Goal: Task Accomplishment & Management: Use online tool/utility

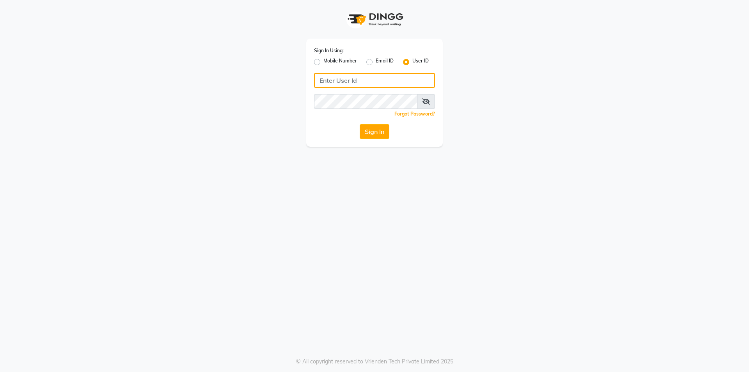
click at [336, 80] on input "Username" at bounding box center [374, 80] width 121 height 15
type input "[DEMOGRAPHIC_DATA]"
click at [360, 124] on button "Sign In" at bounding box center [375, 131] width 30 height 15
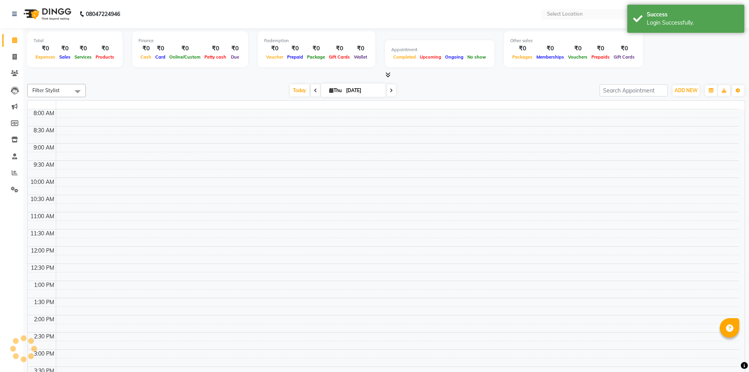
select select "en"
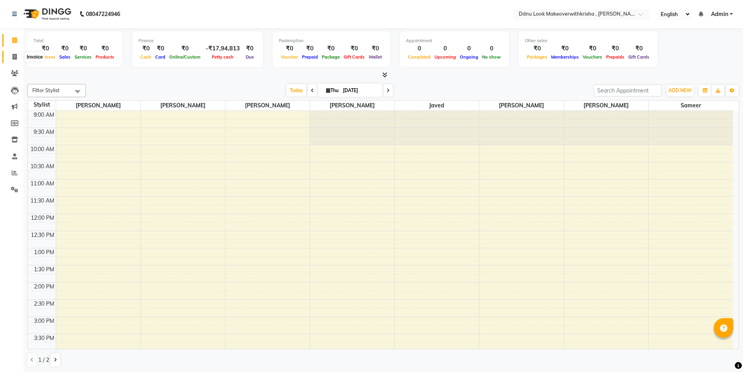
click at [12, 57] on icon at bounding box center [14, 57] width 4 height 6
select select "service"
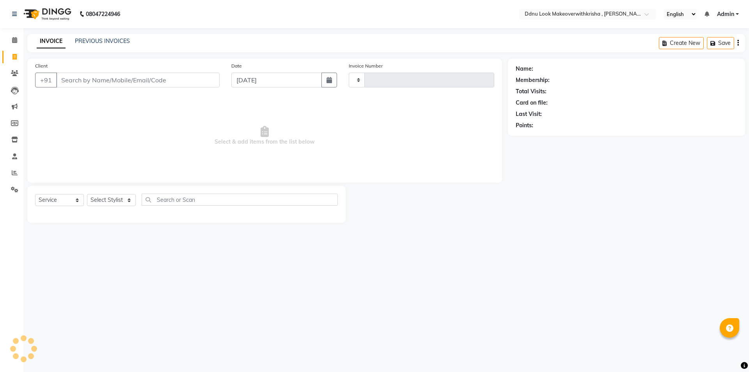
type input "0091"
select select "538"
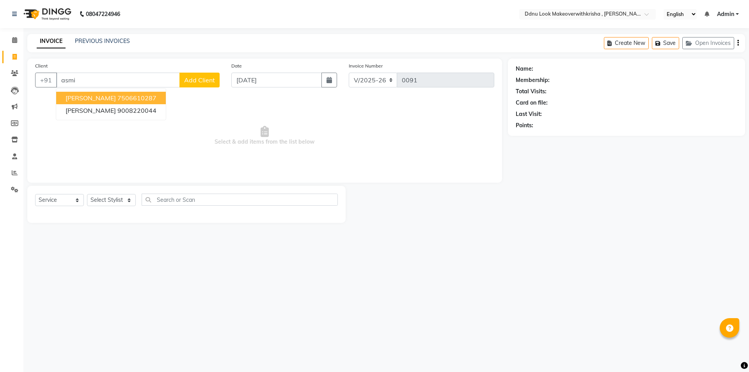
click at [117, 99] on ngb-highlight "7506610287" at bounding box center [136, 98] width 39 height 8
type input "7506610287"
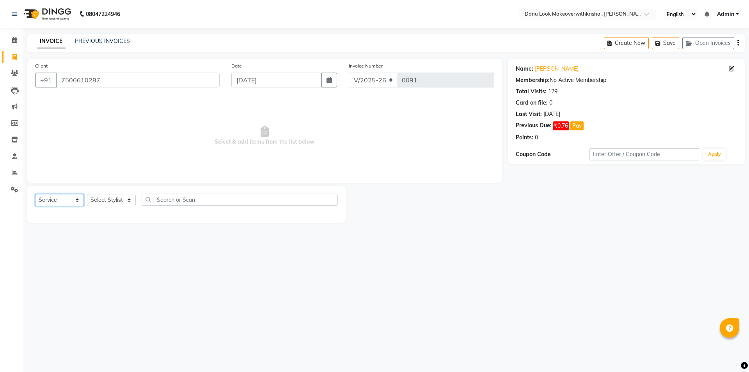
click at [53, 203] on select "Select Service Product Membership Package Voucher Prepaid Gift Card" at bounding box center [59, 200] width 49 height 12
select select "product"
click at [35, 194] on select "Select Service Product Membership Package Voucher Prepaid Gift Card" at bounding box center [59, 200] width 49 height 12
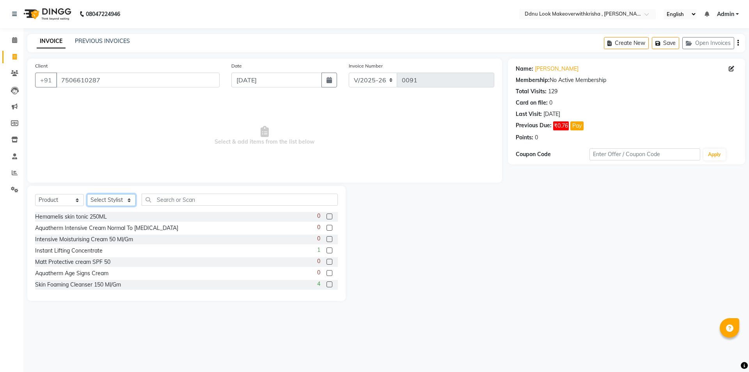
click at [110, 196] on select "Select Stylist [PERSON_NAME] [PERSON_NAME] [PERSON_NAME] [PERSON_NAME] [PERSON_…" at bounding box center [111, 200] width 49 height 12
select select "7185"
click at [87, 194] on select "Select Stylist [PERSON_NAME] [PERSON_NAME] [PERSON_NAME] [PERSON_NAME] [PERSON_…" at bounding box center [111, 200] width 49 height 12
drag, startPoint x: 168, startPoint y: 197, endPoint x: 167, endPoint y: 204, distance: 7.9
click at [168, 197] on input "text" at bounding box center [240, 199] width 196 height 12
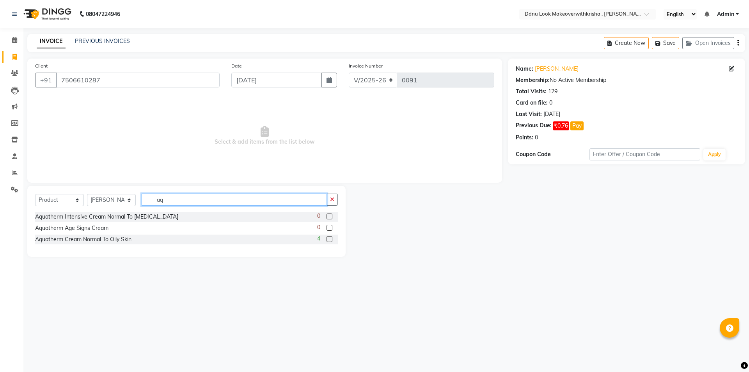
type input "aq"
click at [331, 238] on label at bounding box center [329, 239] width 6 height 6
click at [331, 238] on input "checkbox" at bounding box center [328, 239] width 5 height 5
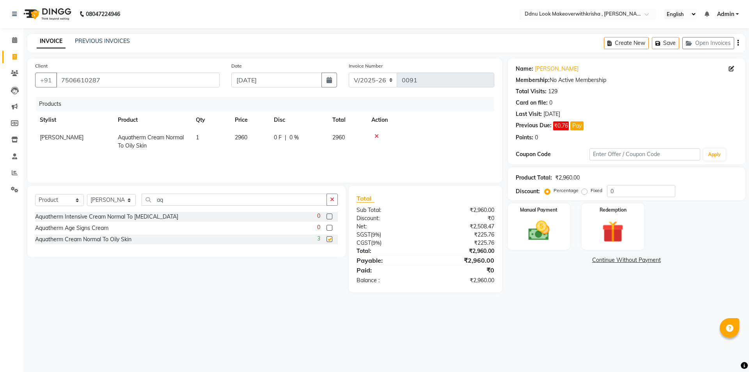
checkbox input "false"
click at [542, 220] on img at bounding box center [539, 231] width 36 height 26
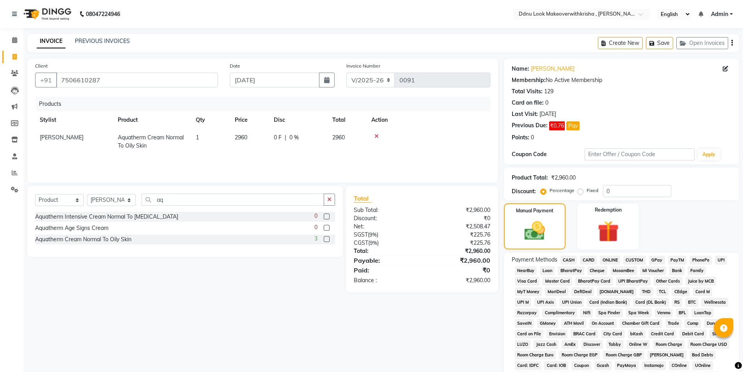
click at [609, 256] on span "ONLINE" at bounding box center [610, 259] width 20 height 9
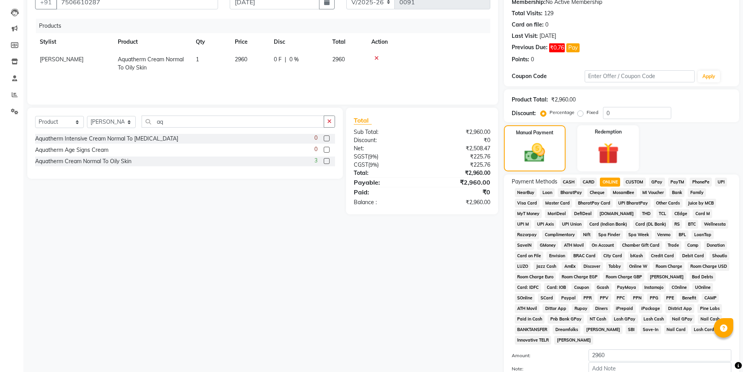
scroll to position [154, 0]
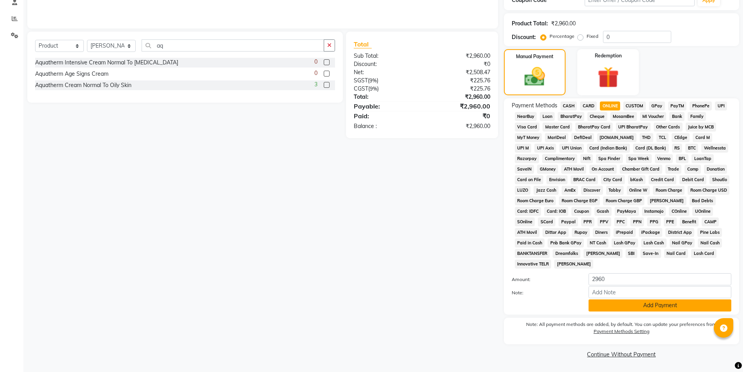
click at [623, 309] on button "Add Payment" at bounding box center [659, 305] width 143 height 12
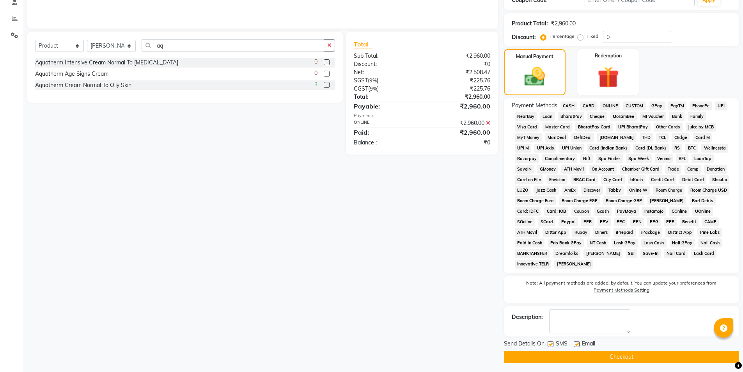
scroll to position [157, 0]
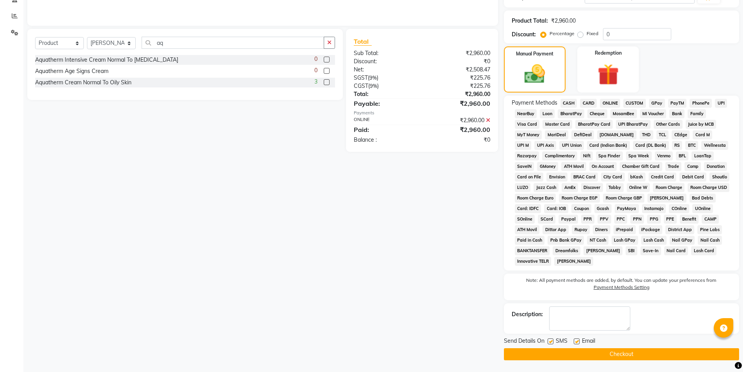
click at [596, 355] on button "Checkout" at bounding box center [621, 354] width 235 height 12
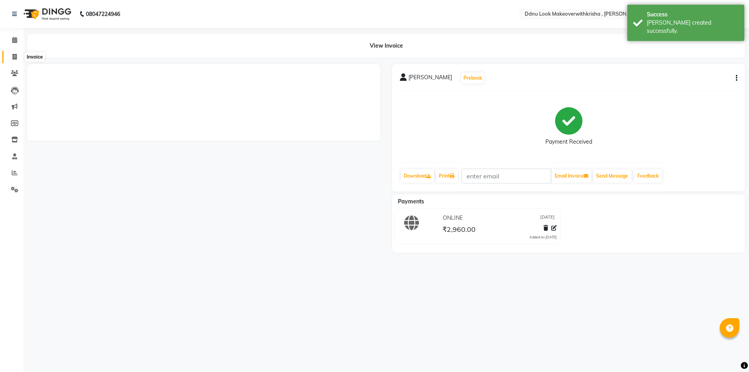
click at [13, 55] on icon at bounding box center [14, 57] width 4 height 6
select select "service"
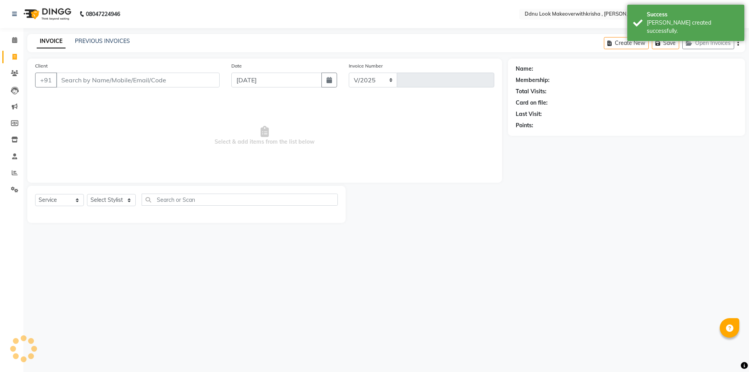
select select "538"
type input "0092"
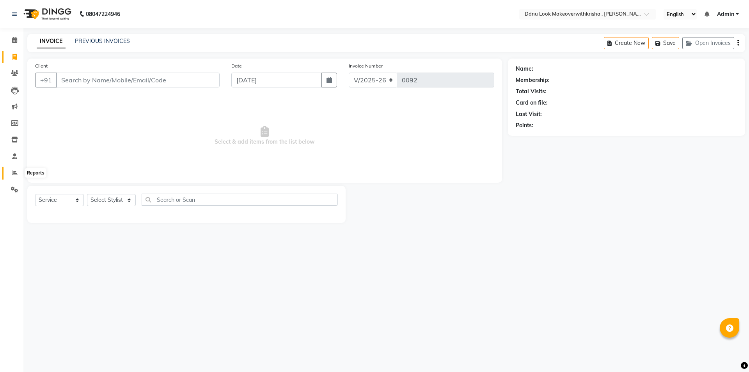
click at [14, 173] on icon at bounding box center [15, 173] width 6 height 6
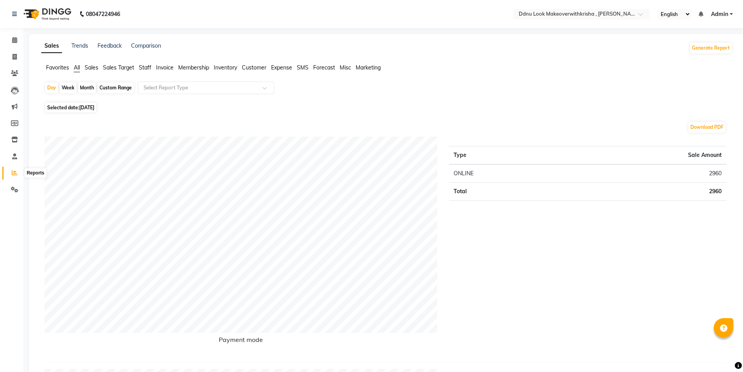
click at [16, 169] on span at bounding box center [15, 172] width 14 height 9
click at [115, 92] on div "Custom Range" at bounding box center [115, 87] width 36 height 11
select select "9"
select select "2025"
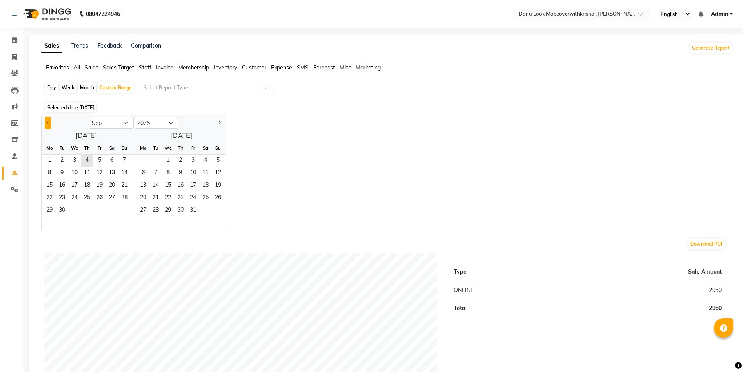
click at [50, 125] on button "Previous month" at bounding box center [48, 123] width 6 height 12
select select "8"
click at [97, 159] on span "1" at bounding box center [99, 160] width 12 height 12
click at [127, 213] on span "31" at bounding box center [124, 210] width 12 height 12
